Goal: Transaction & Acquisition: Obtain resource

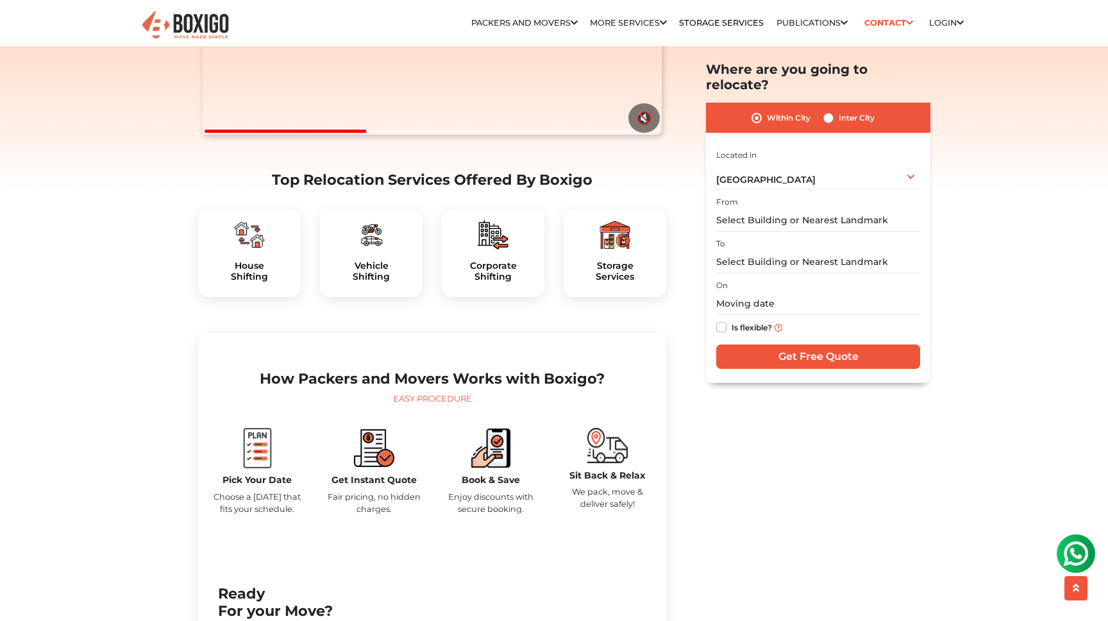
scroll to position [314, 0]
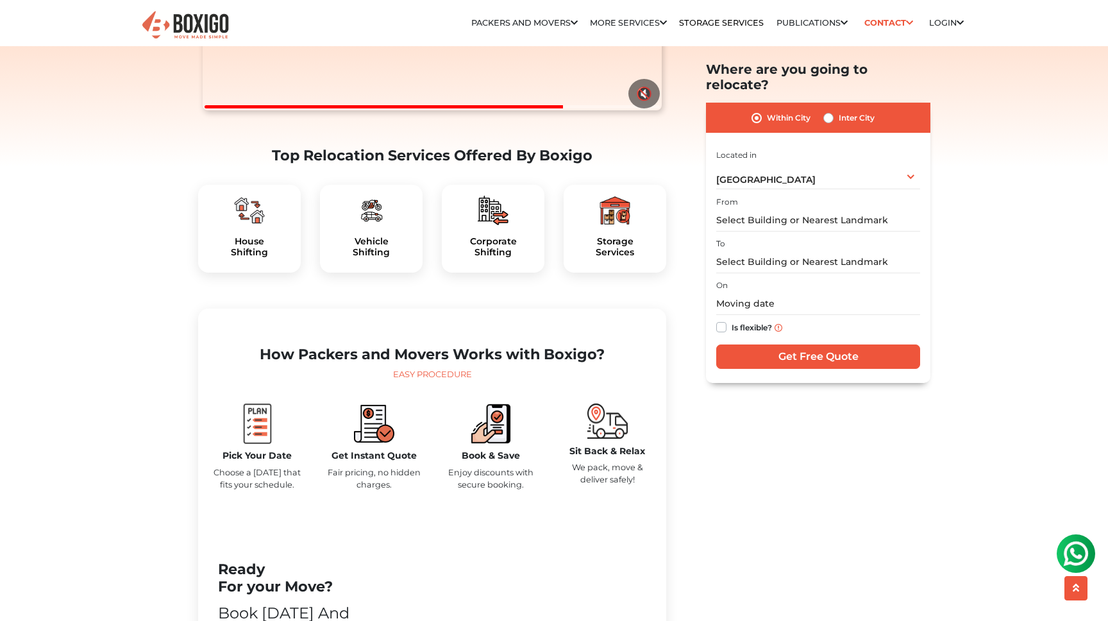
click at [245, 255] on div "House Shifting" at bounding box center [249, 229] width 103 height 88
click at [255, 259] on div "House Shifting" at bounding box center [249, 229] width 103 height 88
click at [255, 258] on h5 "House Shifting" at bounding box center [249, 247] width 82 height 22
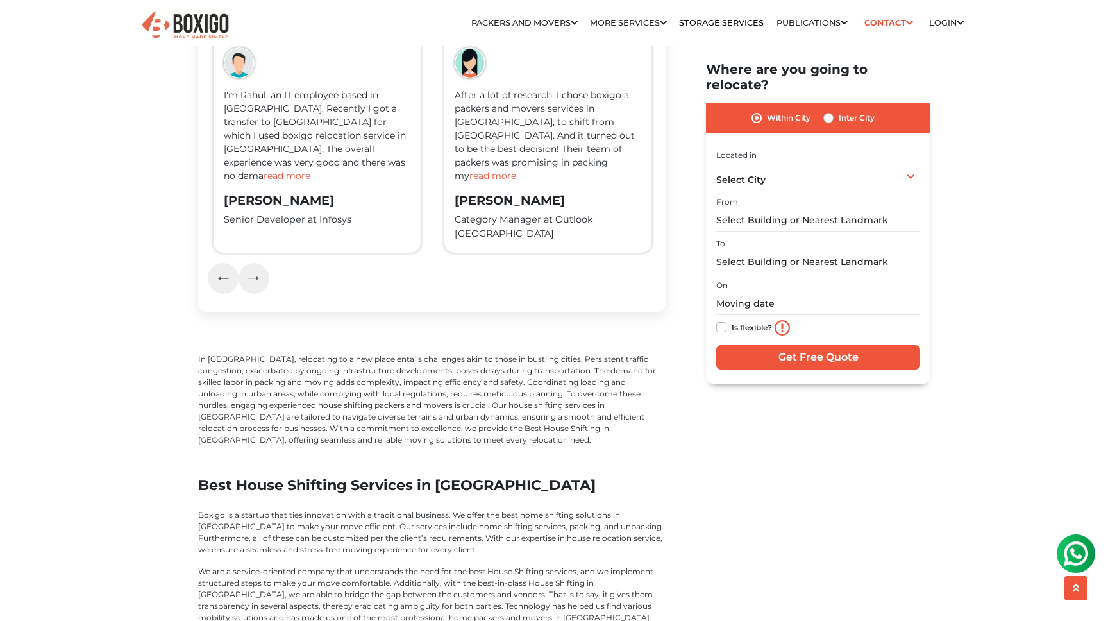
scroll to position [2057, 0]
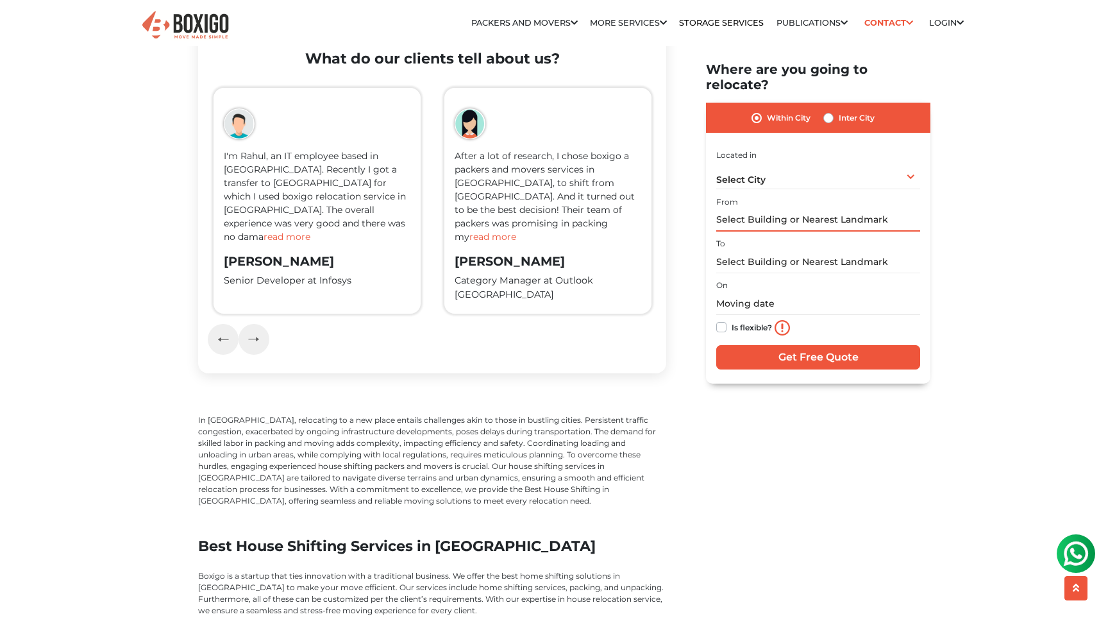
click at [780, 209] on input "text" at bounding box center [818, 220] width 204 height 22
click at [797, 163] on div "Select City Select City Bangalore Bengaluru Bhopal Bhubaneswar Chennai Coimbato…" at bounding box center [818, 175] width 204 height 27
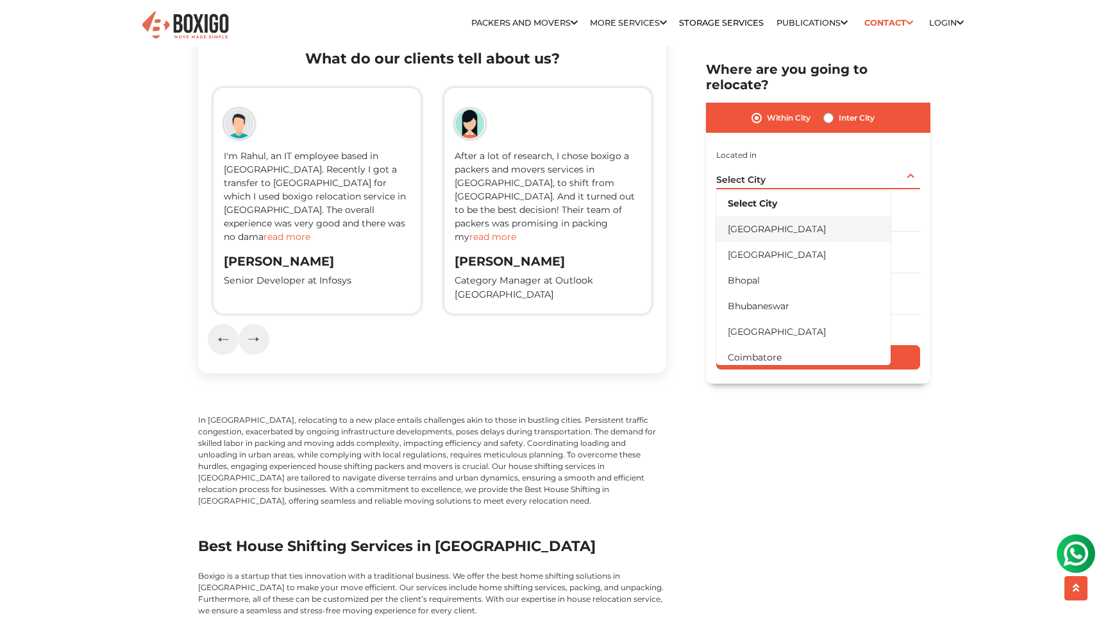
click at [783, 216] on li "[GEOGRAPHIC_DATA]" at bounding box center [803, 229] width 174 height 26
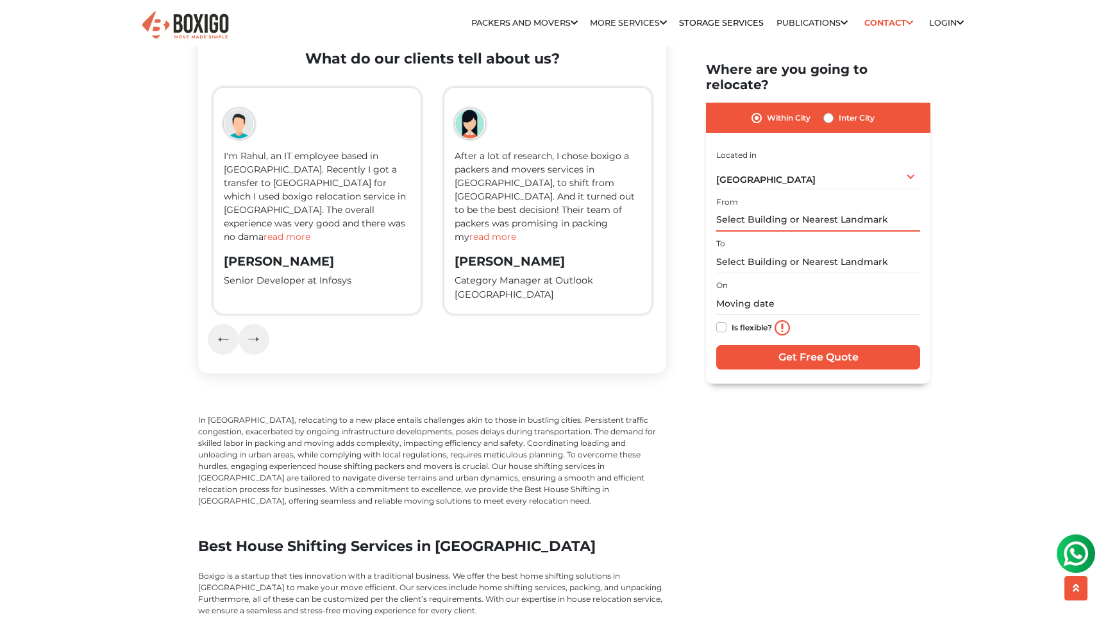
click at [771, 209] on input "text" at bounding box center [818, 220] width 204 height 22
type input "b"
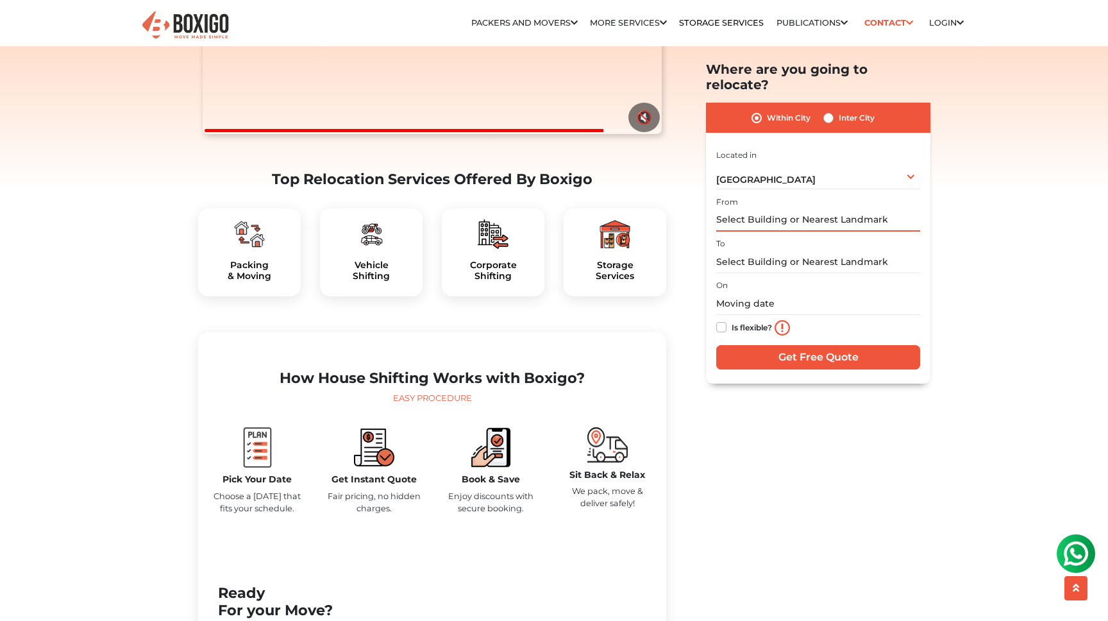
scroll to position [329, 0]
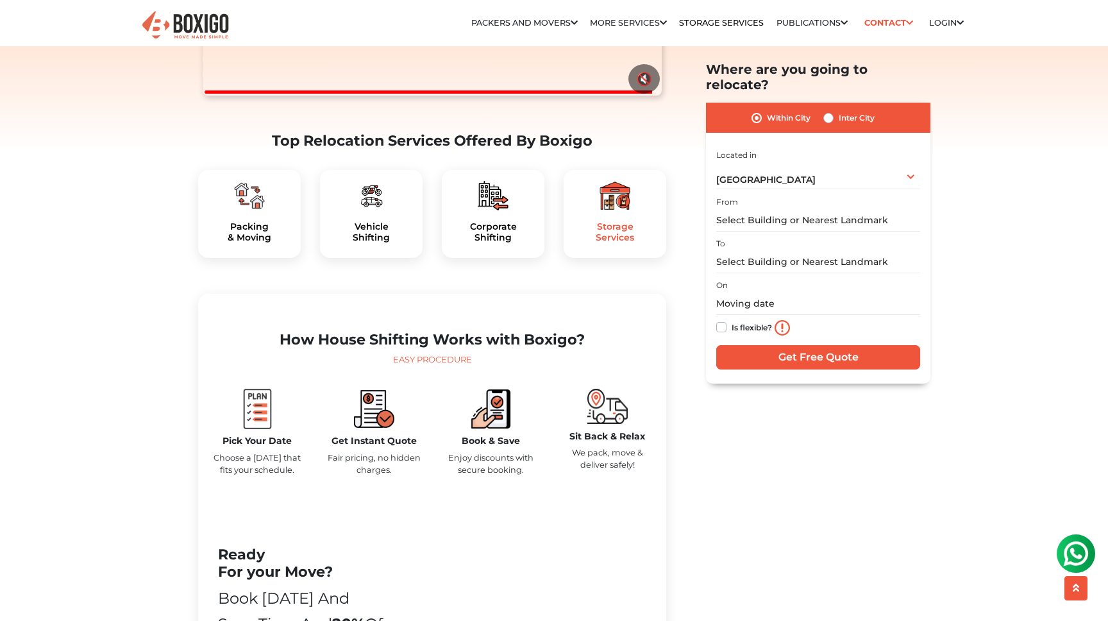
click at [617, 243] on h5 "Storage Services" at bounding box center [615, 232] width 82 height 22
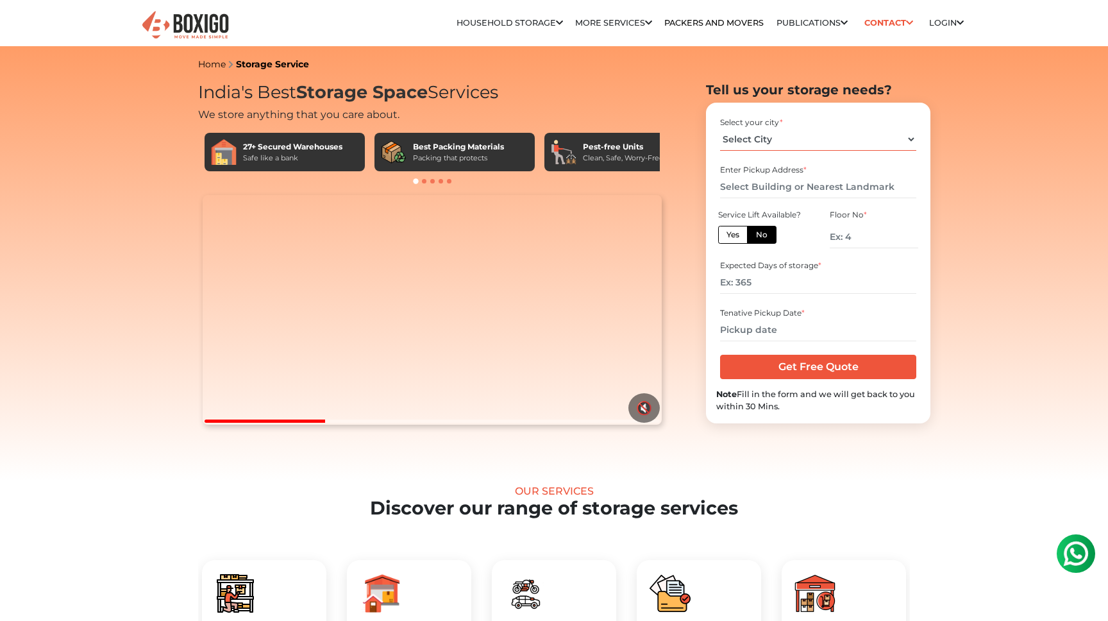
click at [813, 137] on select "Select City Bangalore Bengaluru Bhopal Bhubaneswar Chennai Coimbatore Cuttack D…" at bounding box center [818, 139] width 196 height 22
select select "[GEOGRAPHIC_DATA]"
click option "[GEOGRAPHIC_DATA]" at bounding box center [0, 0] width 0 height 0
click at [779, 185] on input "text" at bounding box center [818, 187] width 196 height 22
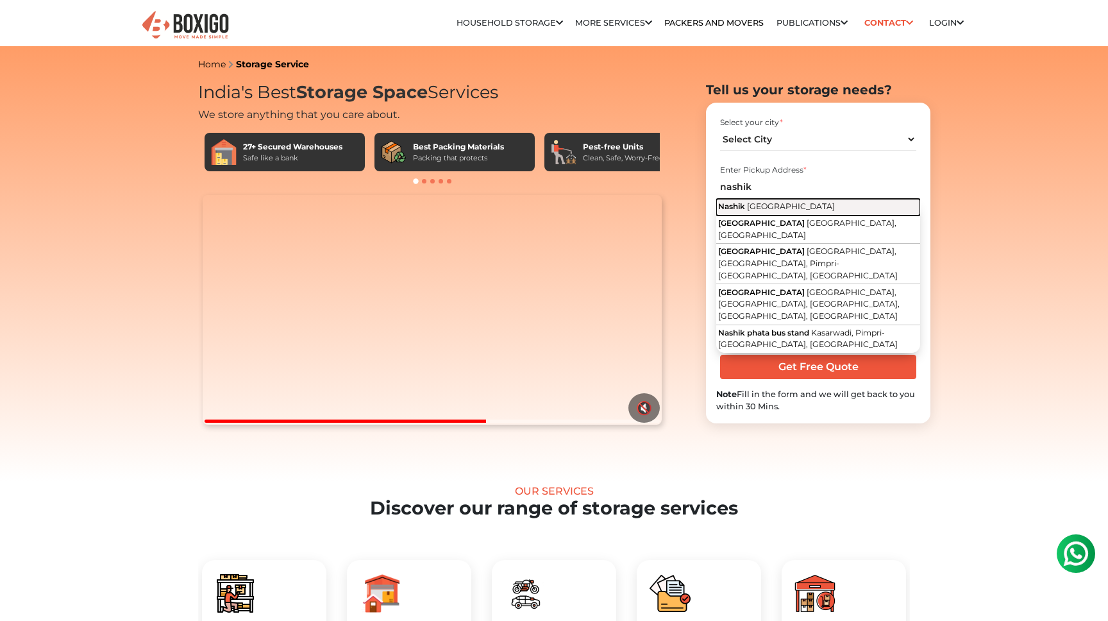
click at [778, 207] on span "Maharashtra" at bounding box center [791, 206] width 88 height 10
type input "Nashik, Maharashtra"
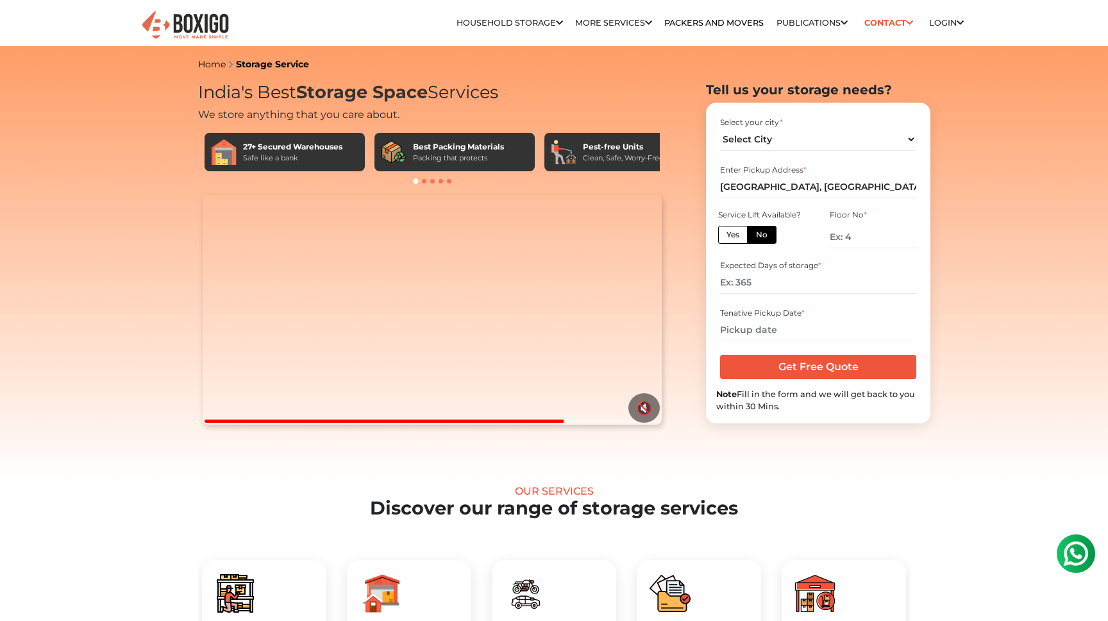
click at [759, 238] on label "No" at bounding box center [761, 235] width 29 height 18
click at [759, 237] on input "No" at bounding box center [760, 233] width 8 height 8
click at [863, 239] on input "number" at bounding box center [874, 237] width 88 height 22
click at [766, 282] on input "number" at bounding box center [818, 282] width 196 height 22
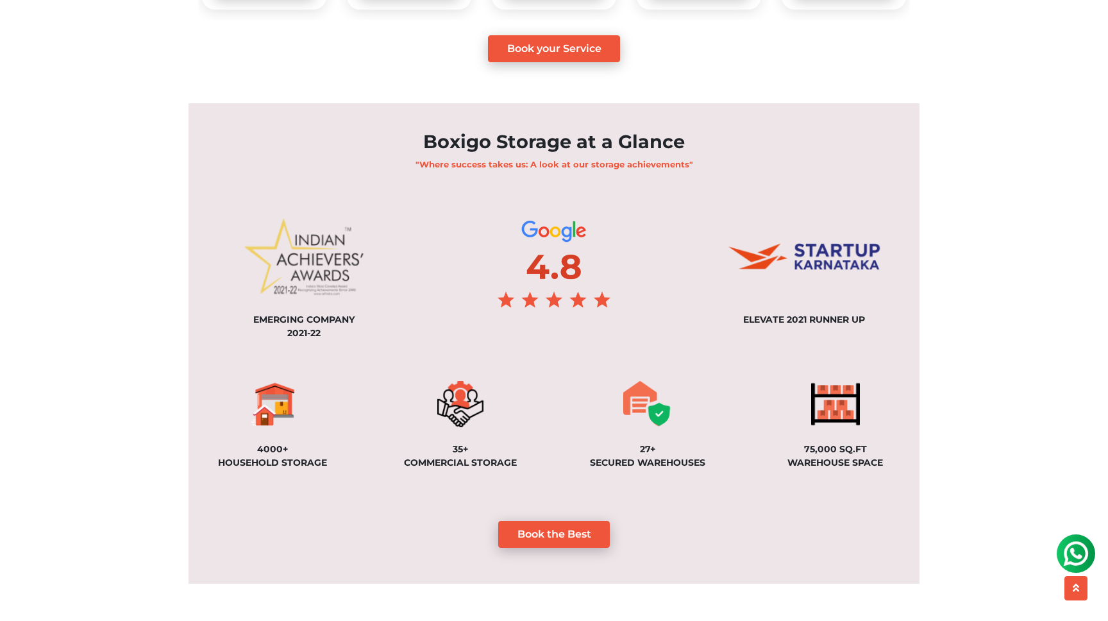
scroll to position [832, 0]
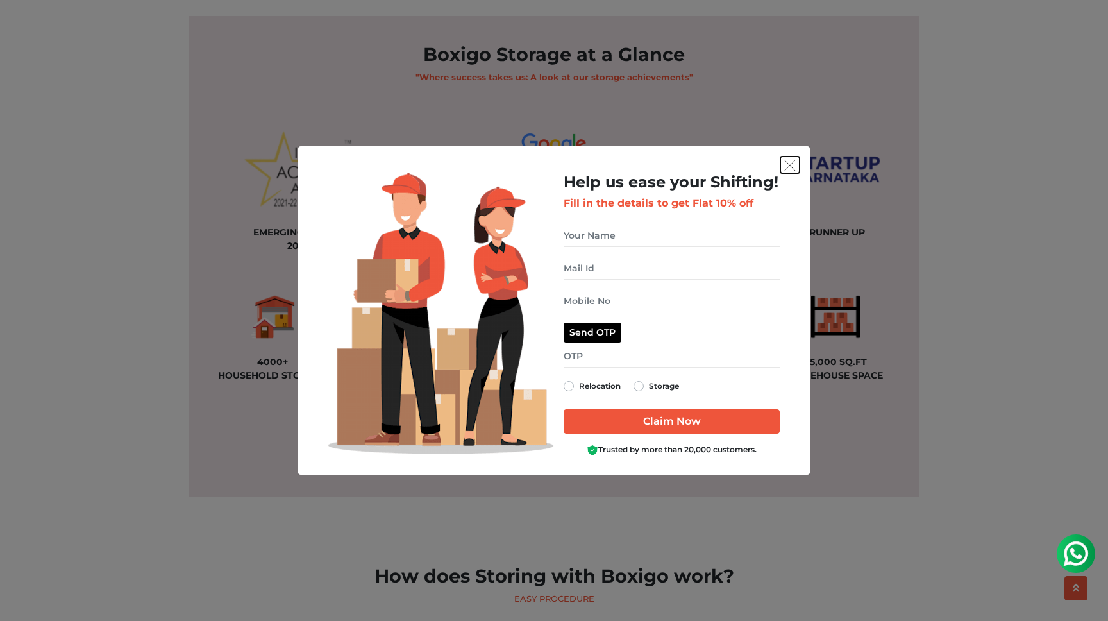
click at [786, 168] on img "get free quote dialog" at bounding box center [790, 166] width 12 height 12
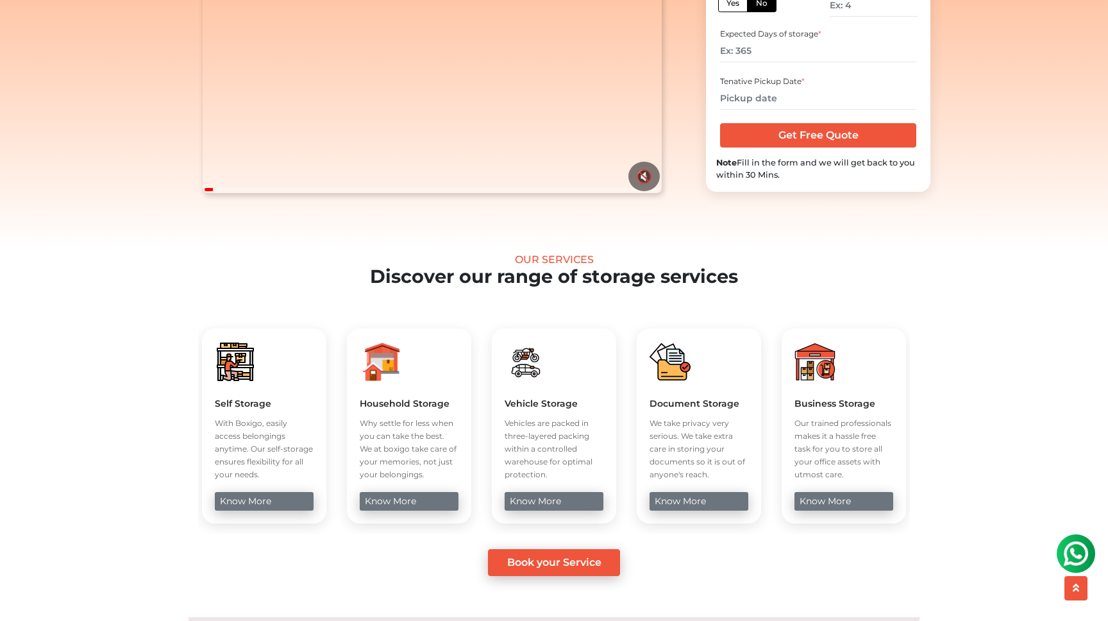
scroll to position [0, 0]
